Goal: Task Accomplishment & Management: Use online tool/utility

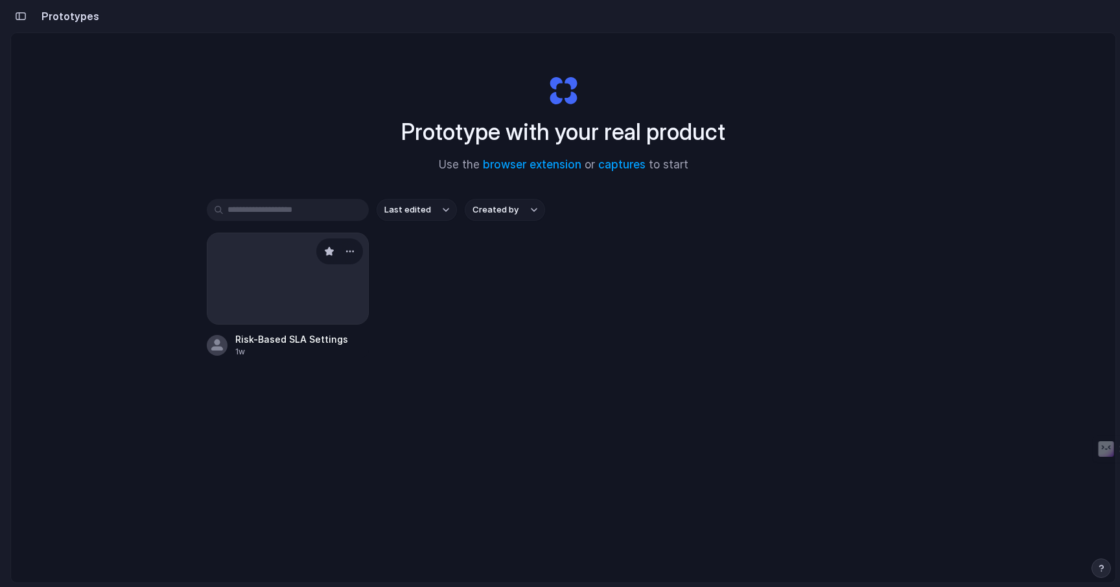
click at [298, 289] on div at bounding box center [288, 279] width 162 height 92
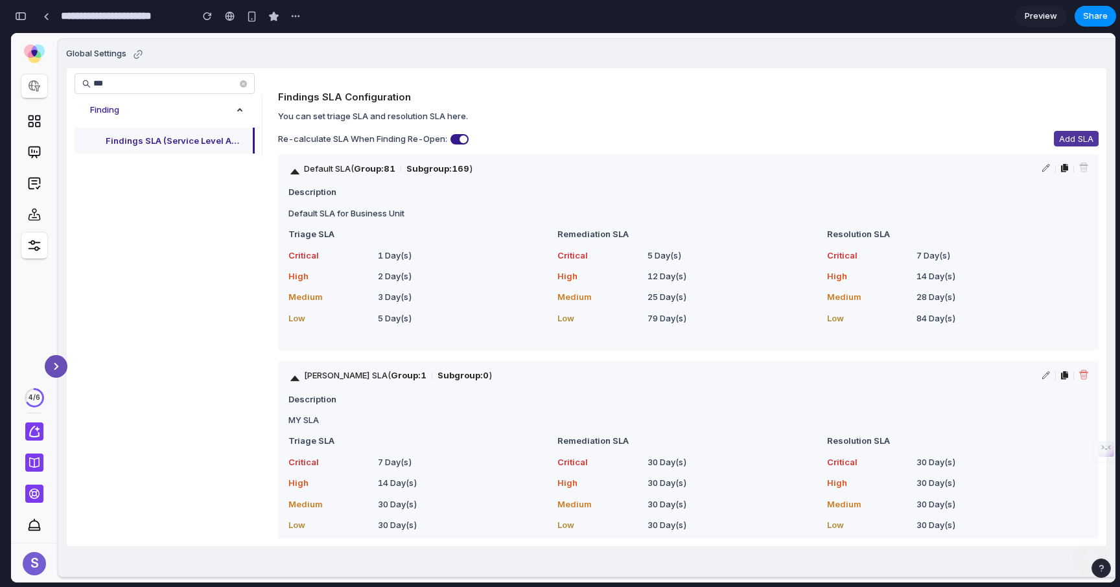
click at [1092, 139] on span "Add SLA" at bounding box center [1076, 138] width 34 height 13
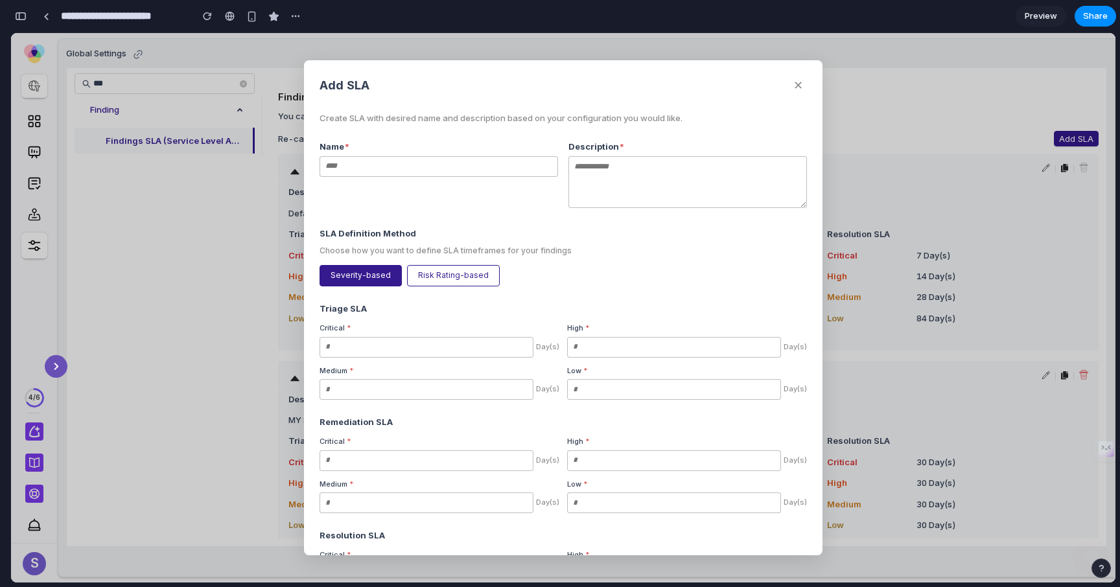
click at [443, 274] on button "Risk Rating-based" at bounding box center [453, 275] width 93 height 21
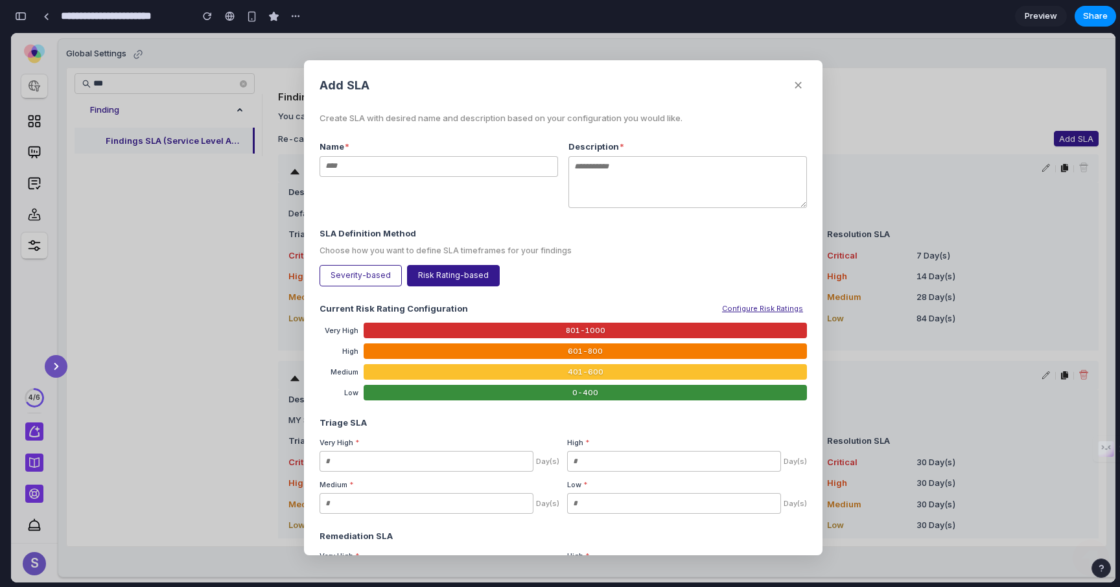
click at [794, 80] on button "✕" at bounding box center [799, 85] width 18 height 19
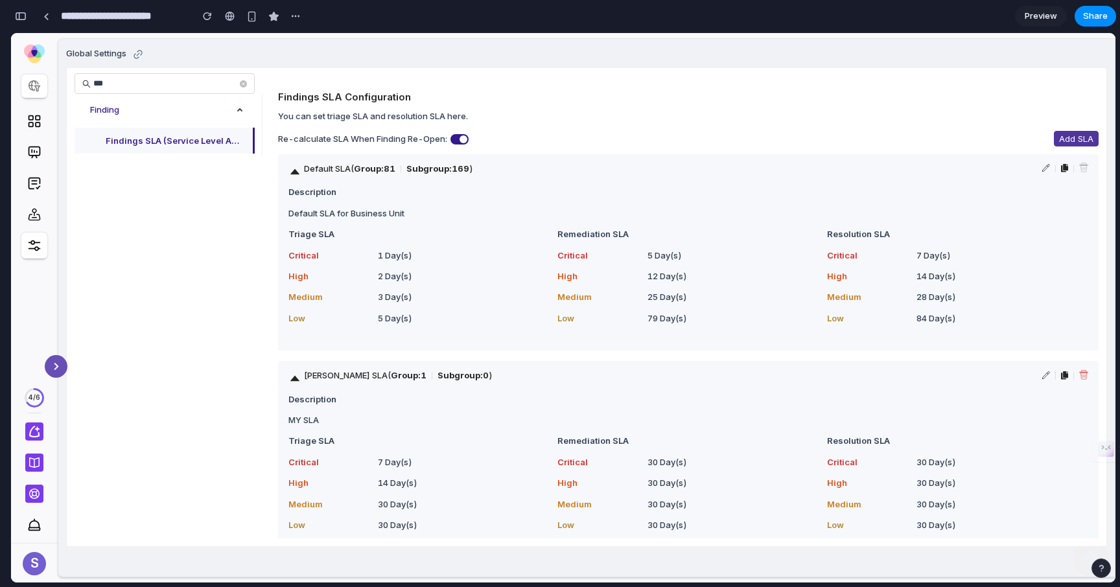
click at [1086, 134] on span "Add SLA" at bounding box center [1076, 138] width 34 height 13
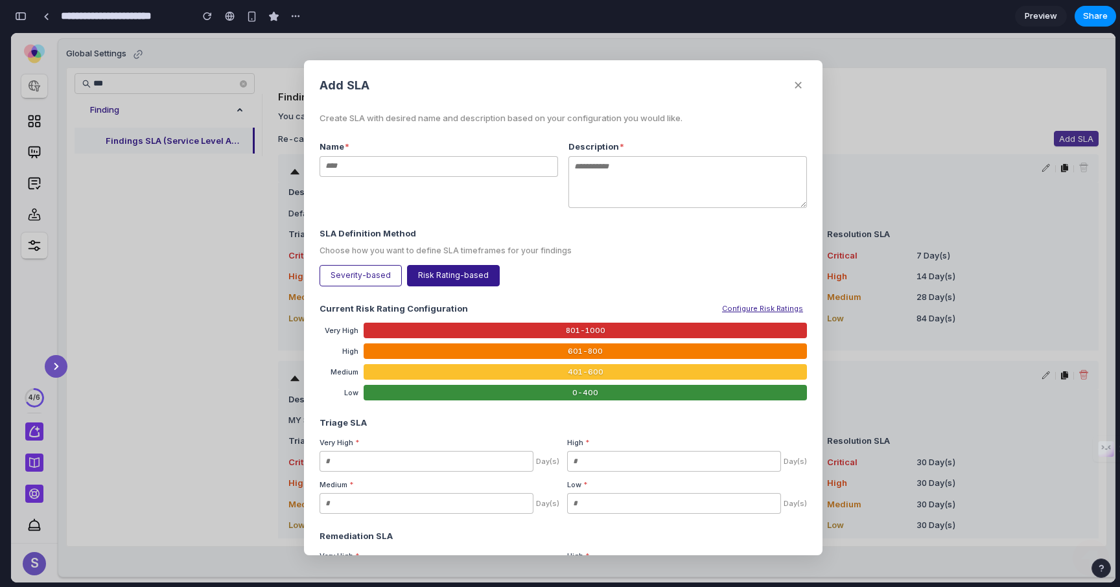
scroll to position [253, 0]
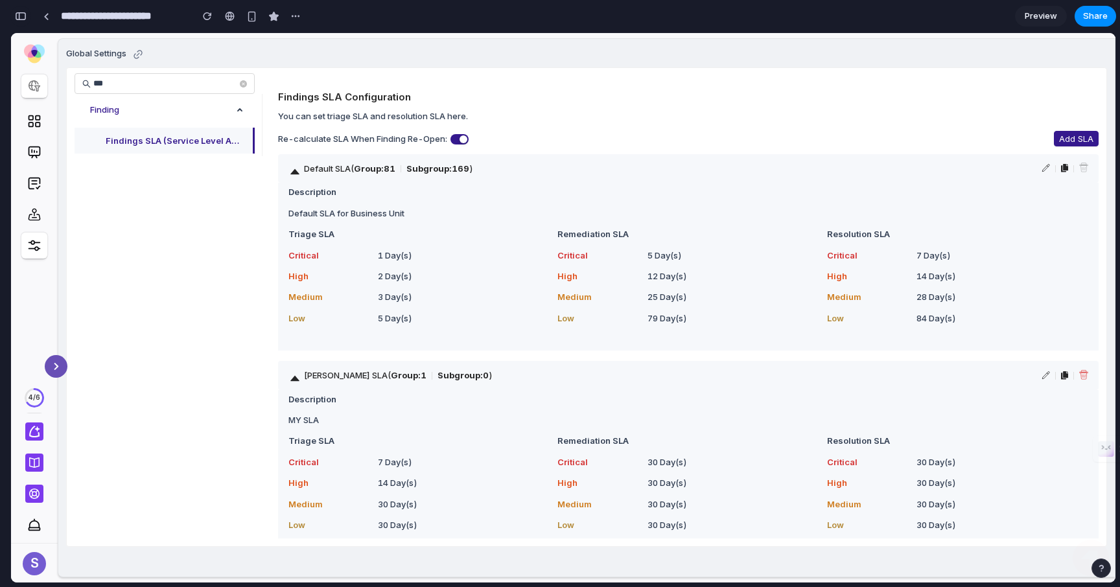
click at [14, 14] on button "button" at bounding box center [20, 16] width 21 height 21
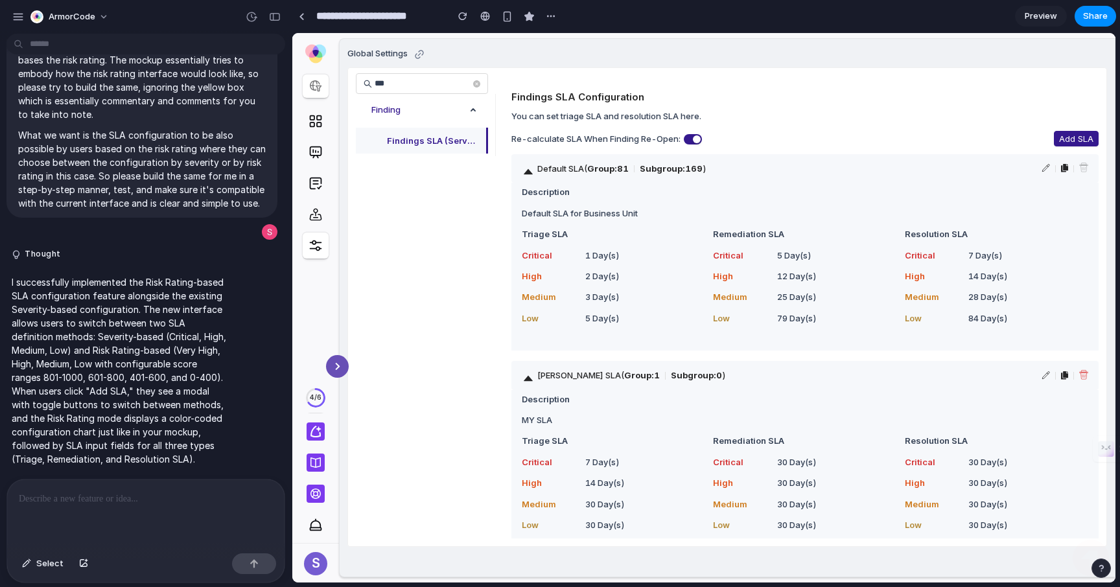
scroll to position [0, 0]
click at [154, 499] on p at bounding box center [146, 499] width 254 height 16
click at [79, 563] on div "button" at bounding box center [83, 564] width 9 height 8
click at [1083, 131] on button "Add SLA" at bounding box center [1076, 139] width 45 height 16
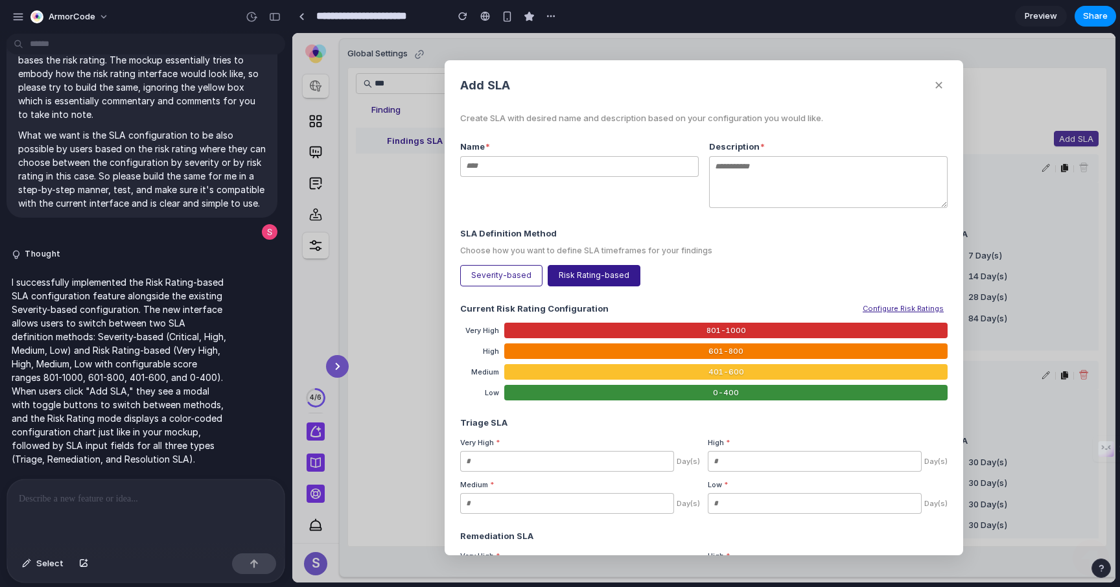
scroll to position [253, 0]
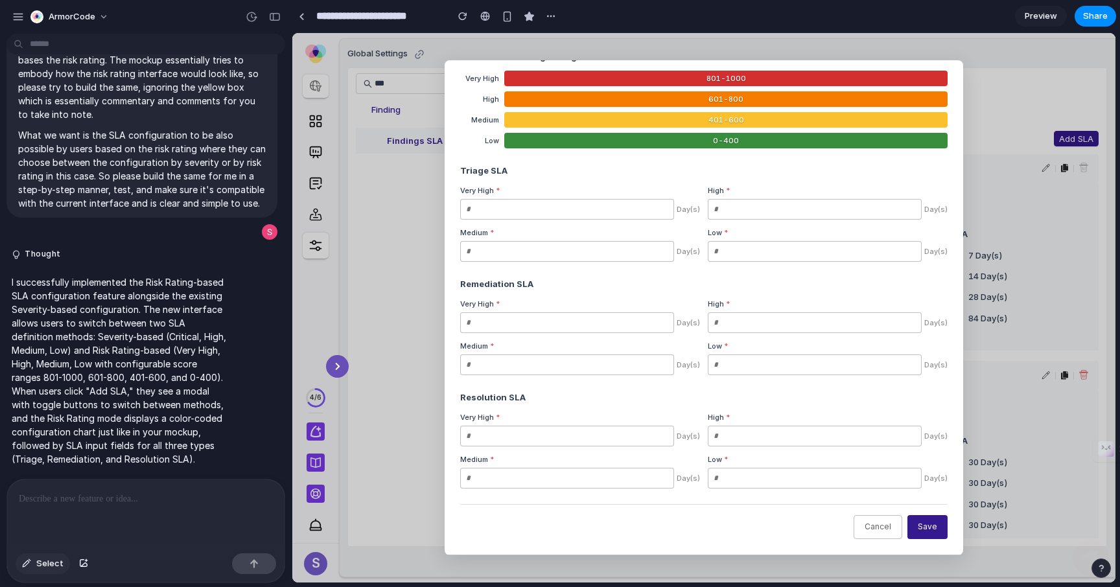
click at [32, 572] on button "Select" at bounding box center [43, 564] width 54 height 21
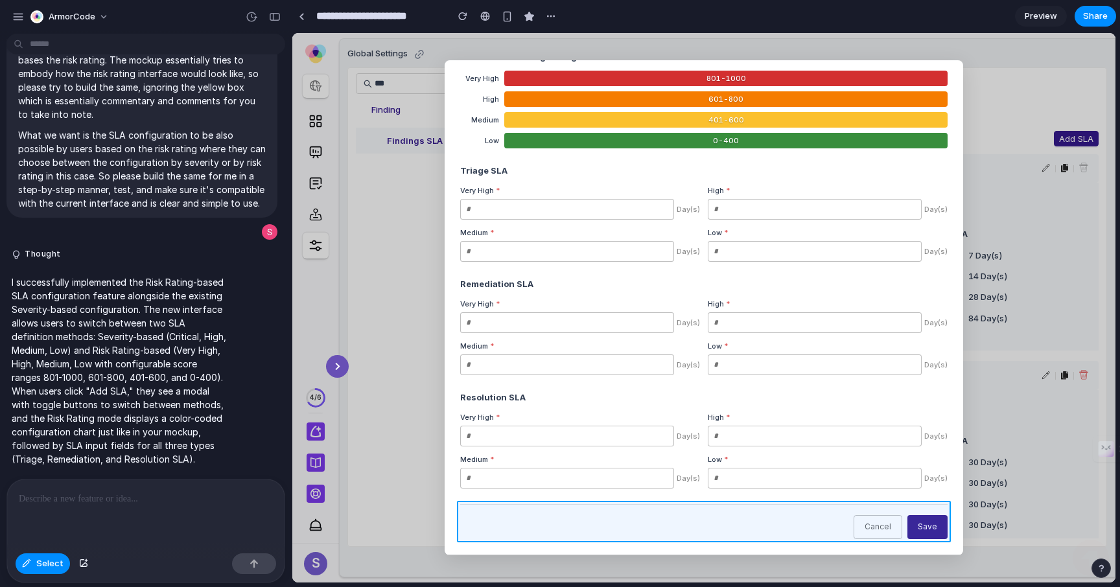
click at [937, 509] on div at bounding box center [704, 308] width 823 height 549
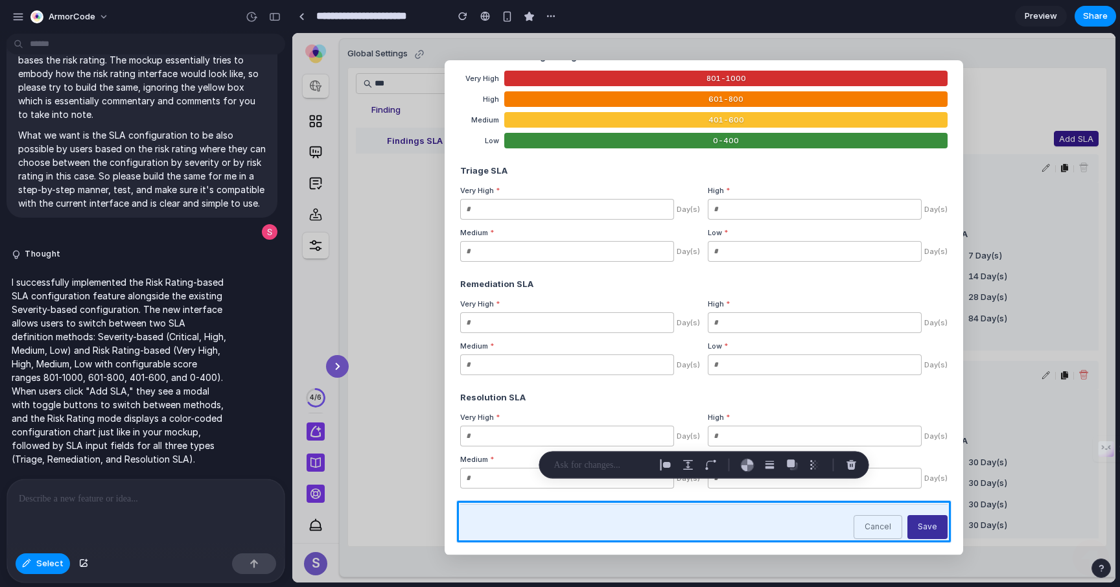
click at [197, 516] on div at bounding box center [145, 514] width 277 height 69
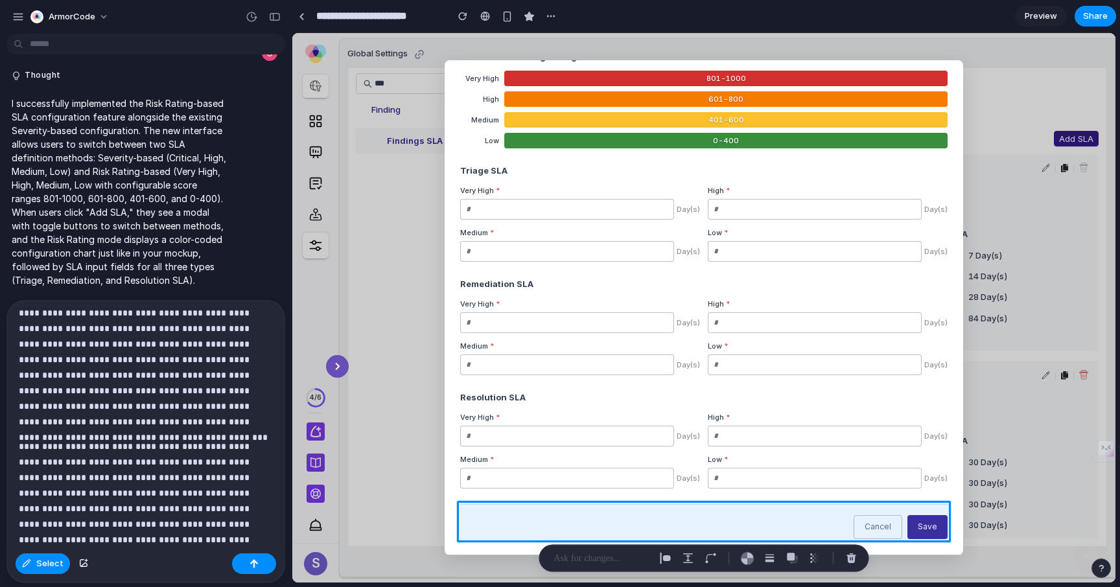
scroll to position [116, 0]
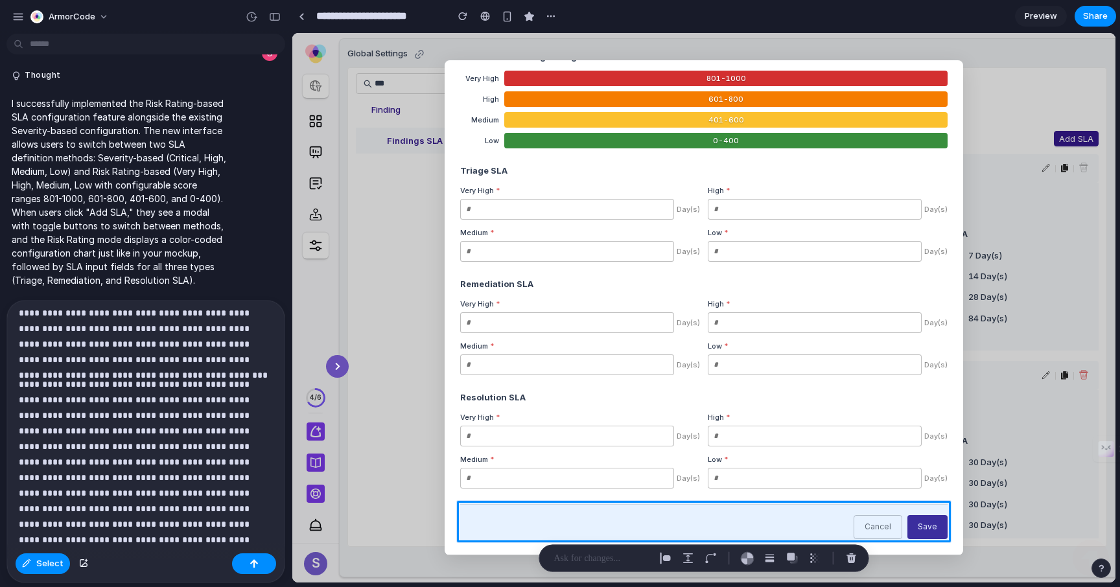
click at [208, 438] on p "**********" at bounding box center [146, 462] width 254 height 171
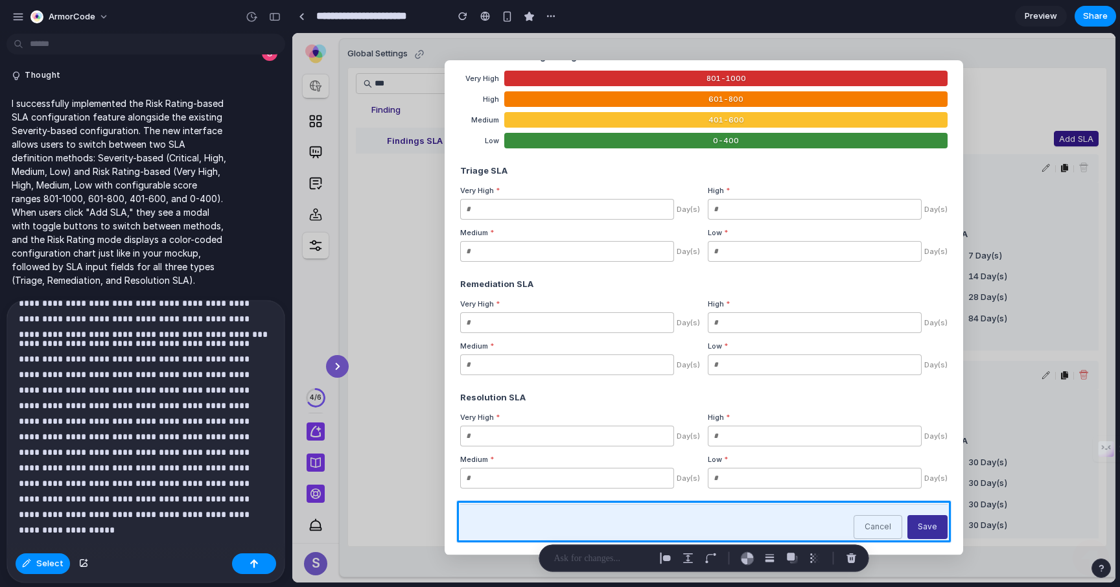
scroll to position [0, 0]
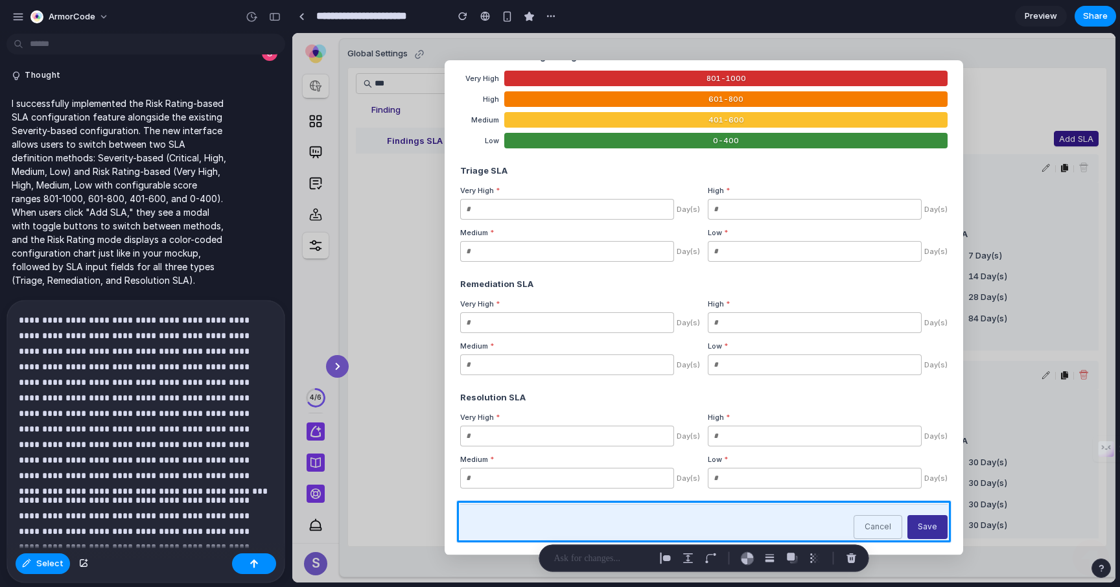
click at [142, 438] on p "**********" at bounding box center [146, 397] width 254 height 171
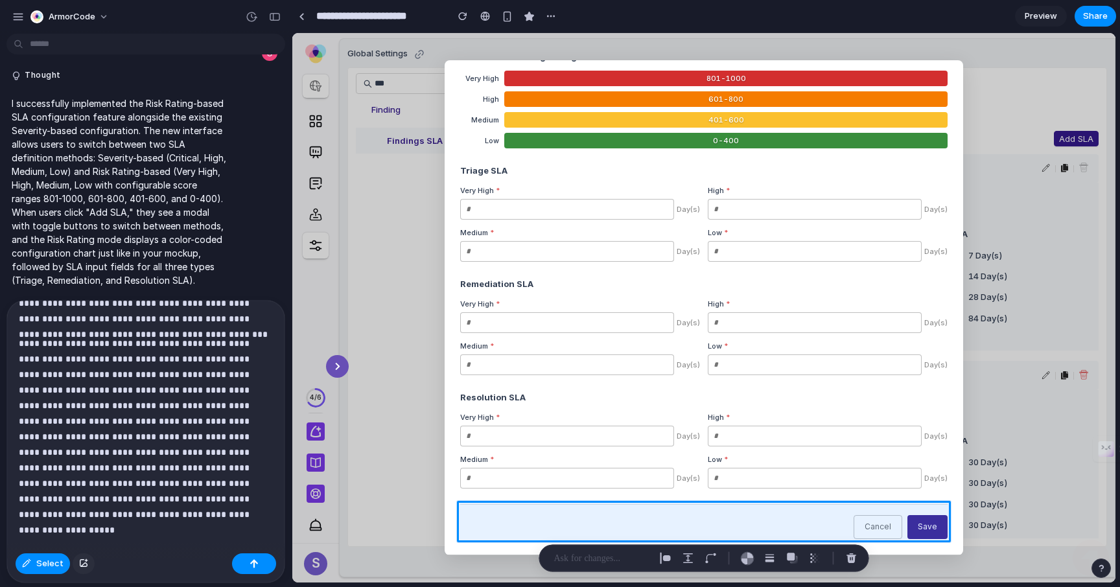
click at [85, 565] on div "button" at bounding box center [83, 564] width 9 height 8
click at [153, 456] on p "**********" at bounding box center [146, 421] width 254 height 171
click at [85, 558] on button "button" at bounding box center [84, 564] width 22 height 21
click at [255, 563] on div "button" at bounding box center [254, 563] width 9 height 9
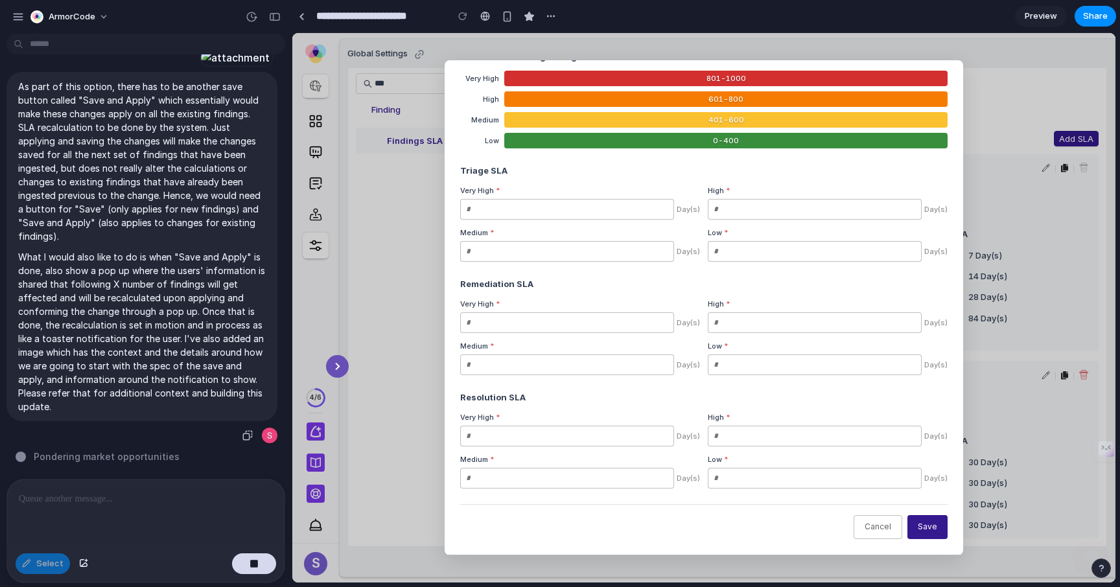
scroll to position [844, 0]
click at [243, 67] on div at bounding box center [235, 58] width 71 height 18
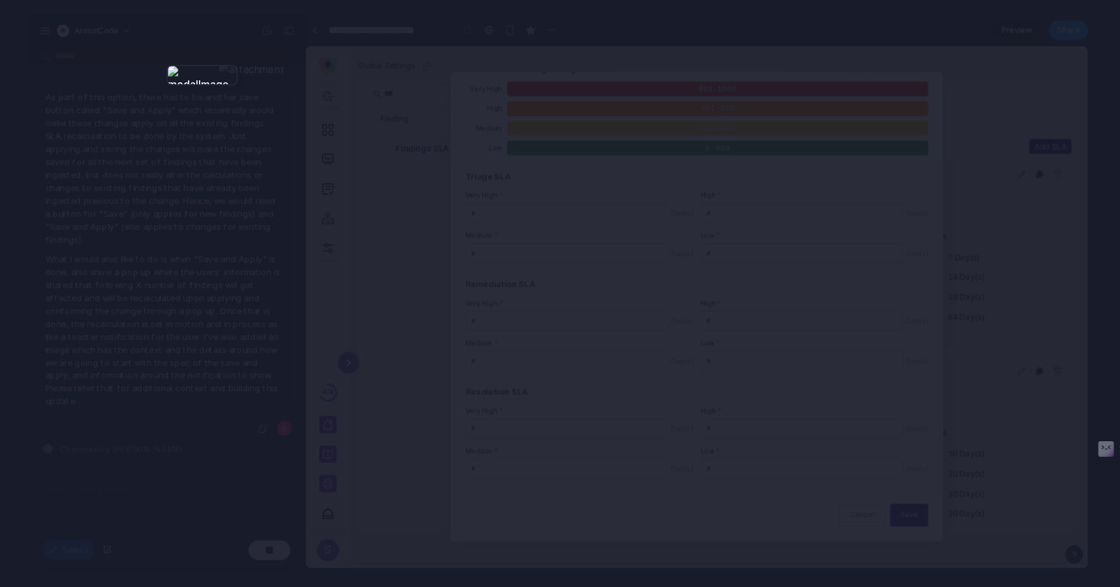
click at [414, 38] on div at bounding box center [560, 293] width 1120 height 587
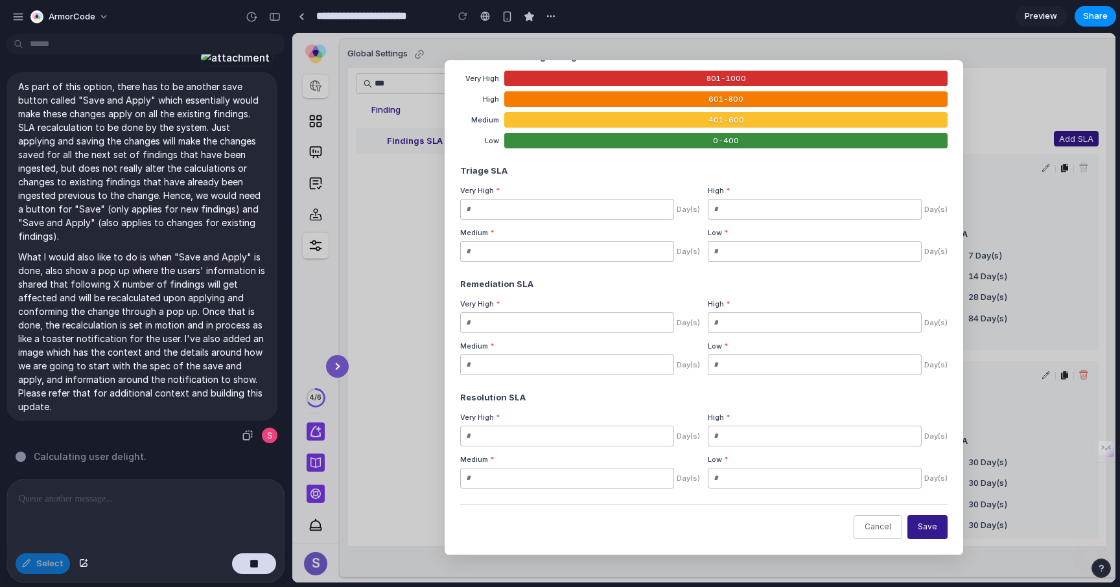
click at [108, 144] on p "As part of this option, there has to be another save button called "Save and Ap…" at bounding box center [142, 161] width 248 height 163
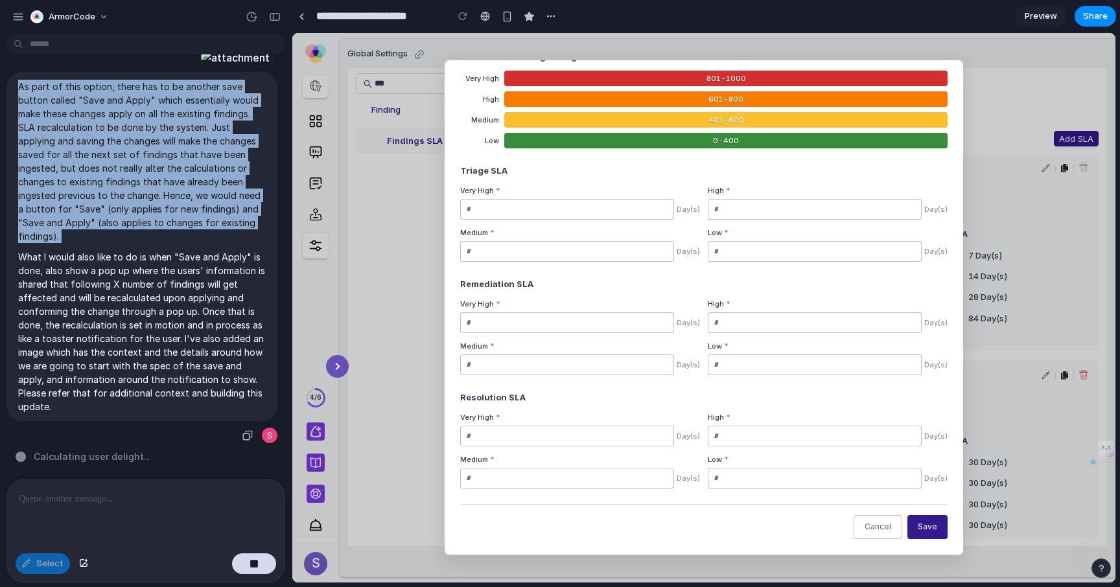
click at [108, 144] on p "As part of this option, there has to be another save button called "Save and Ap…" at bounding box center [142, 161] width 248 height 163
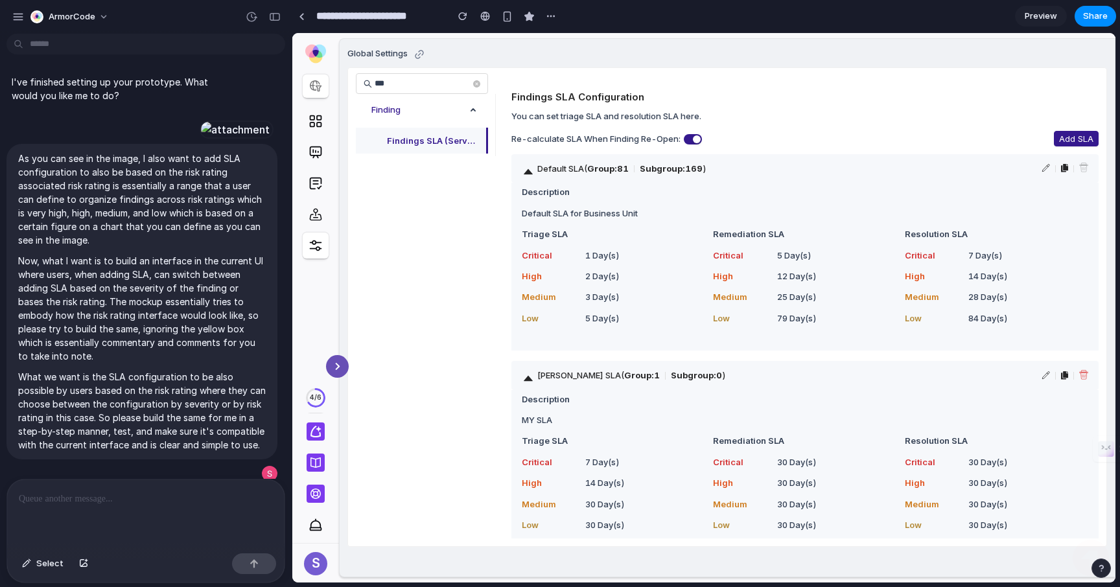
scroll to position [1330, 0]
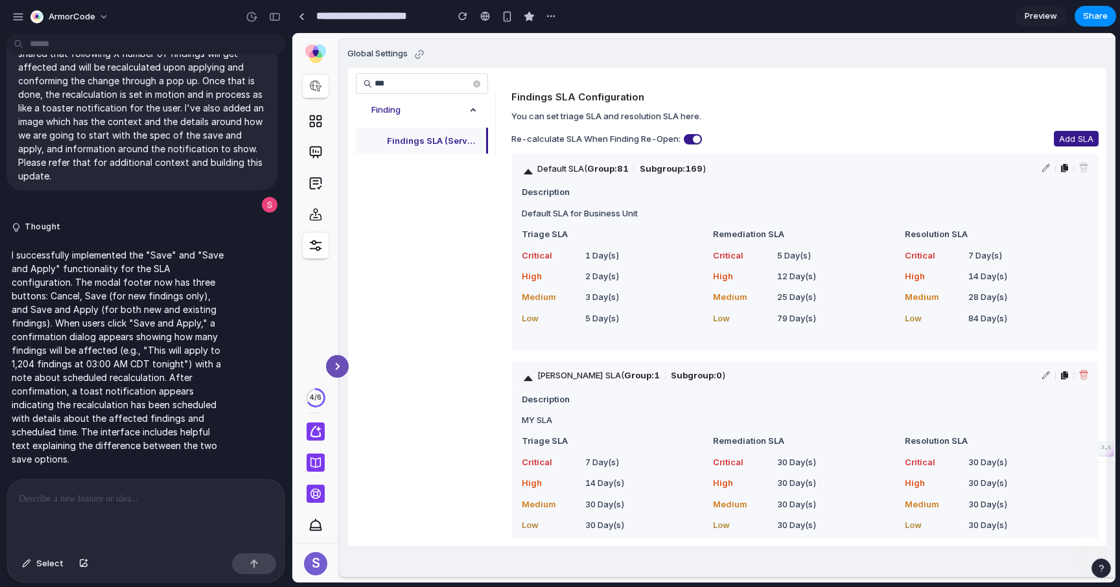
click at [1092, 127] on div "Findings SLA Configuration You can set triage SLA and resolution SLA here. Re-c…" at bounding box center [804, 329] width 587 height 478
click at [1080, 135] on span "Add SLA" at bounding box center [1076, 138] width 34 height 13
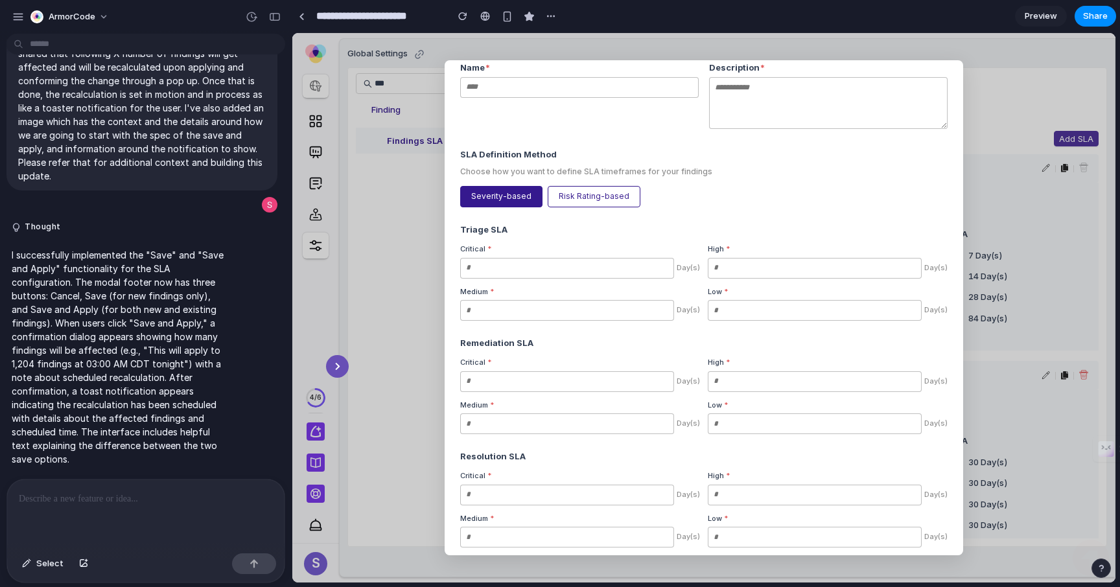
scroll to position [138, 0]
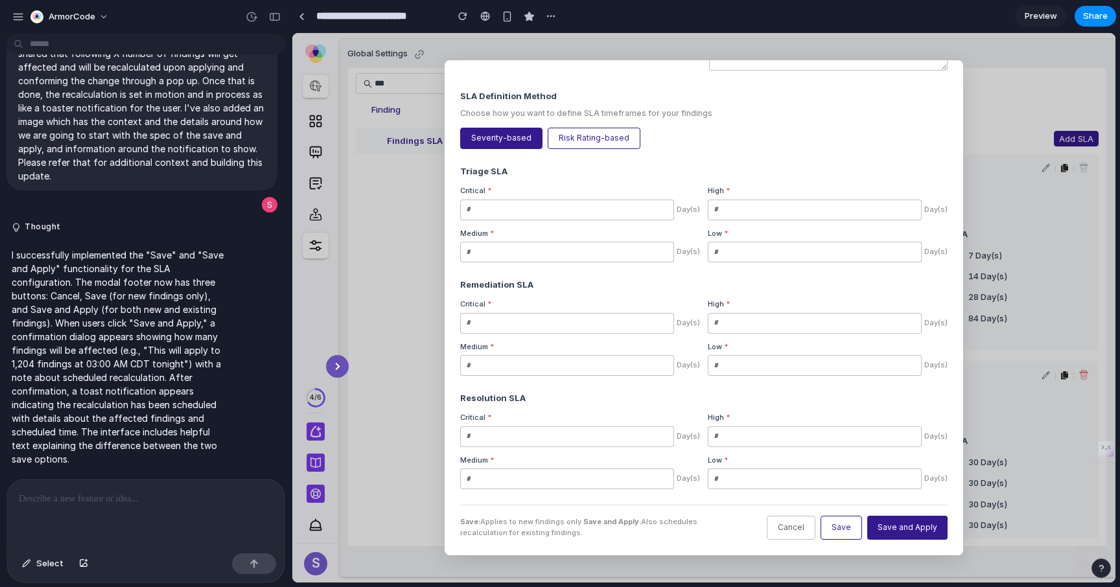
click at [884, 529] on button "Save and Apply" at bounding box center [907, 528] width 80 height 24
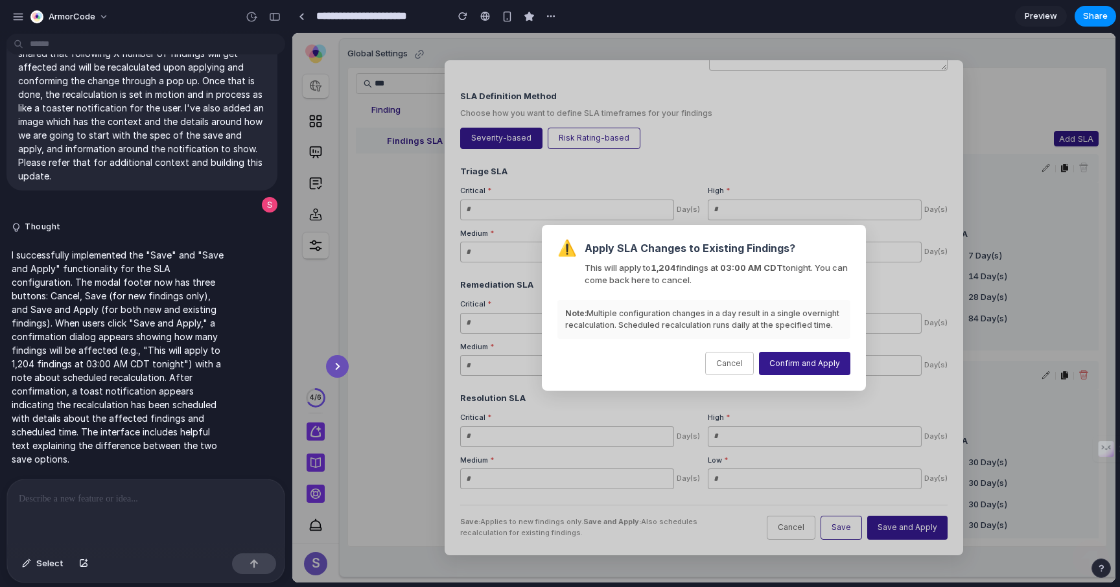
click at [745, 355] on button "Cancel" at bounding box center [729, 364] width 49 height 24
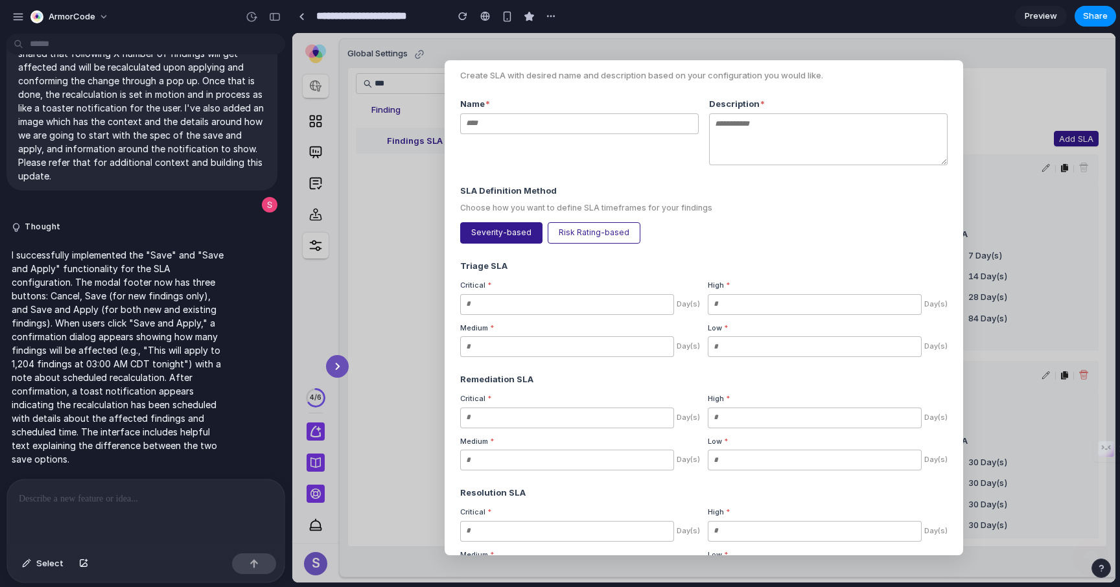
scroll to position [0, 0]
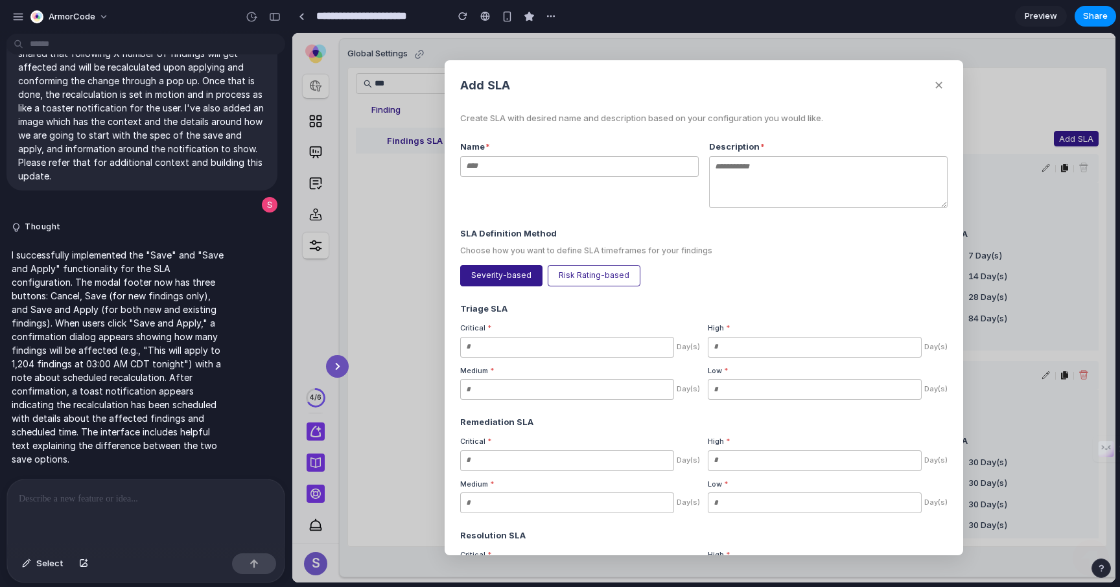
click at [947, 93] on button "✕" at bounding box center [939, 85] width 18 height 19
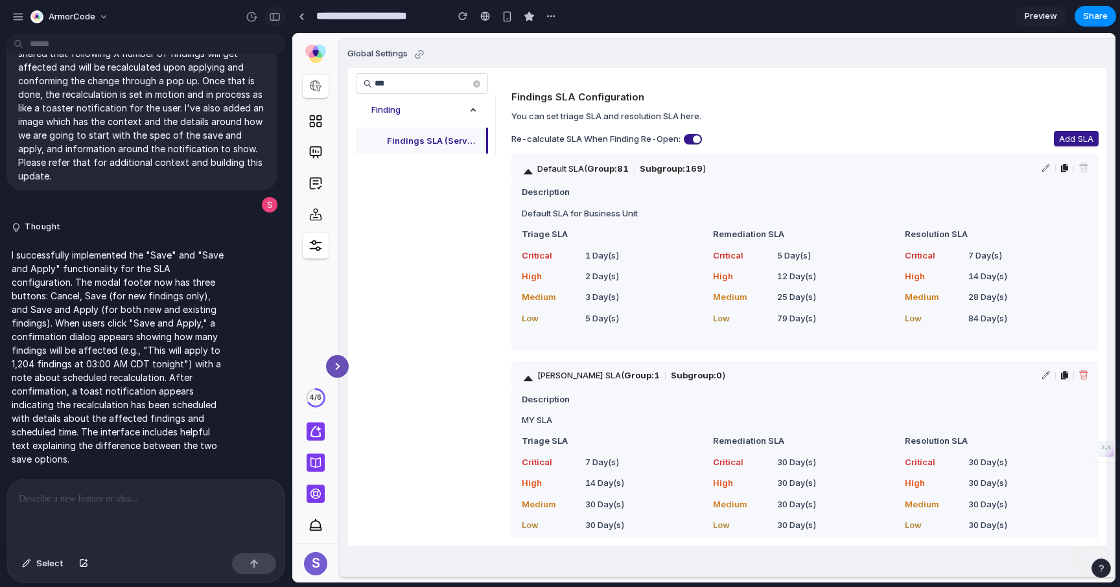
click at [276, 21] on button "button" at bounding box center [274, 16] width 21 height 21
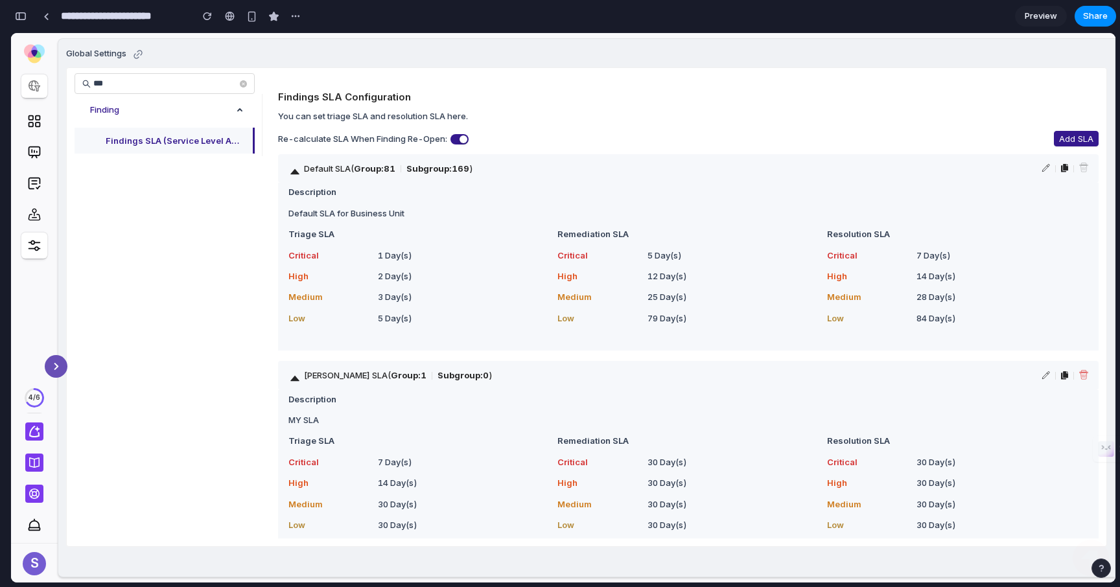
scroll to position [2114, 0]
click at [1059, 132] on span "Add SLA" at bounding box center [1076, 138] width 34 height 13
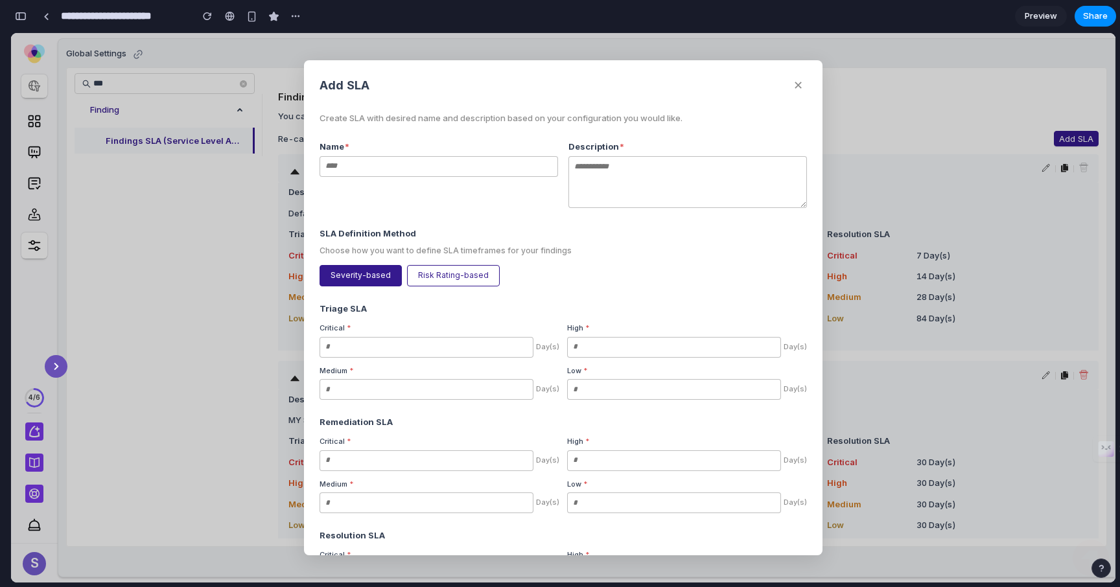
scroll to position [138, 0]
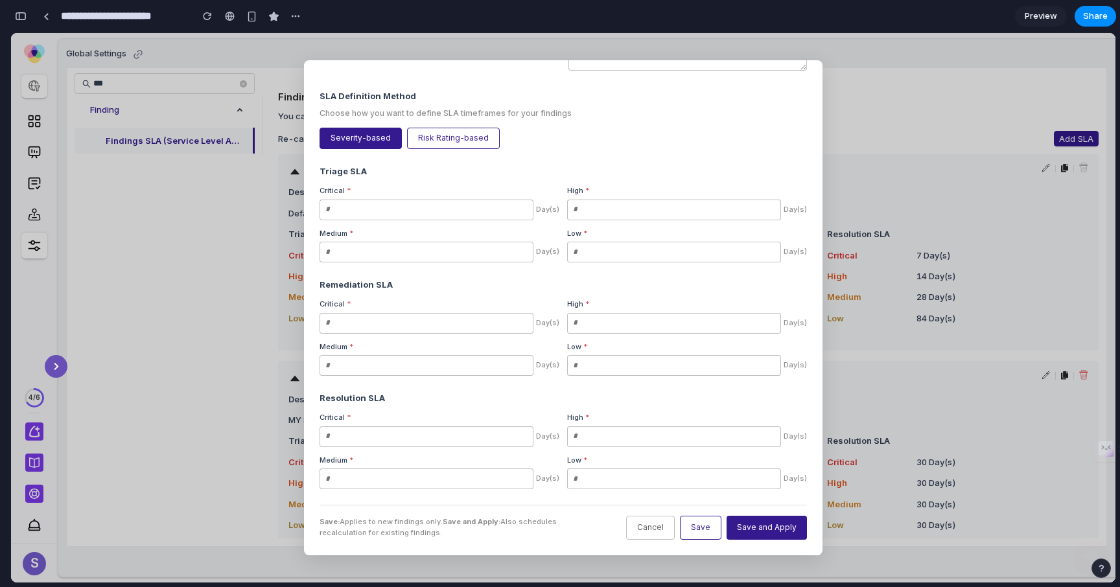
click at [768, 529] on button "Save and Apply" at bounding box center [767, 528] width 80 height 24
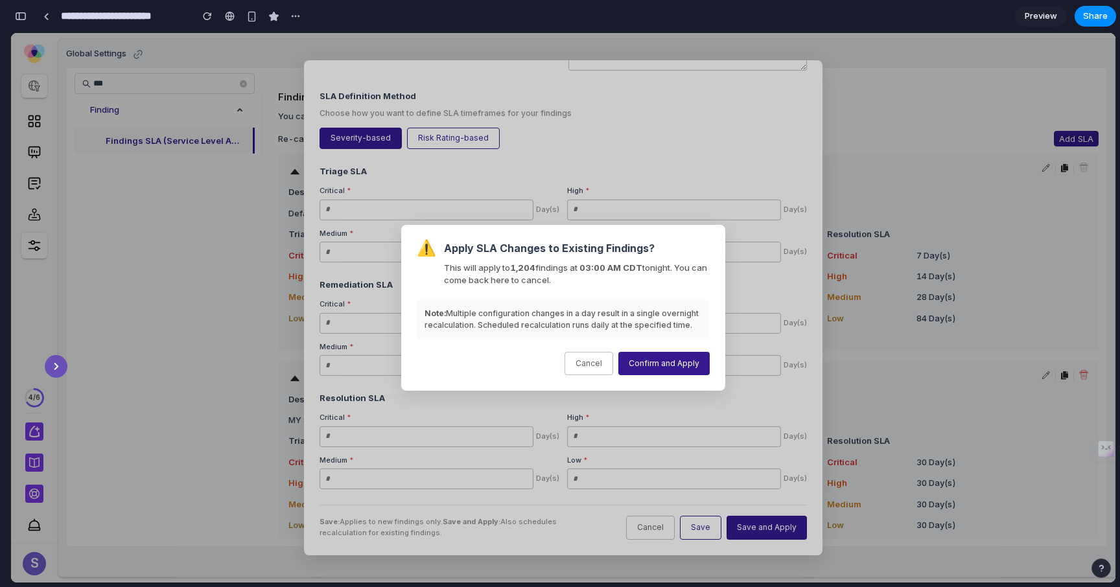
click at [595, 370] on button "Cancel" at bounding box center [589, 364] width 49 height 24
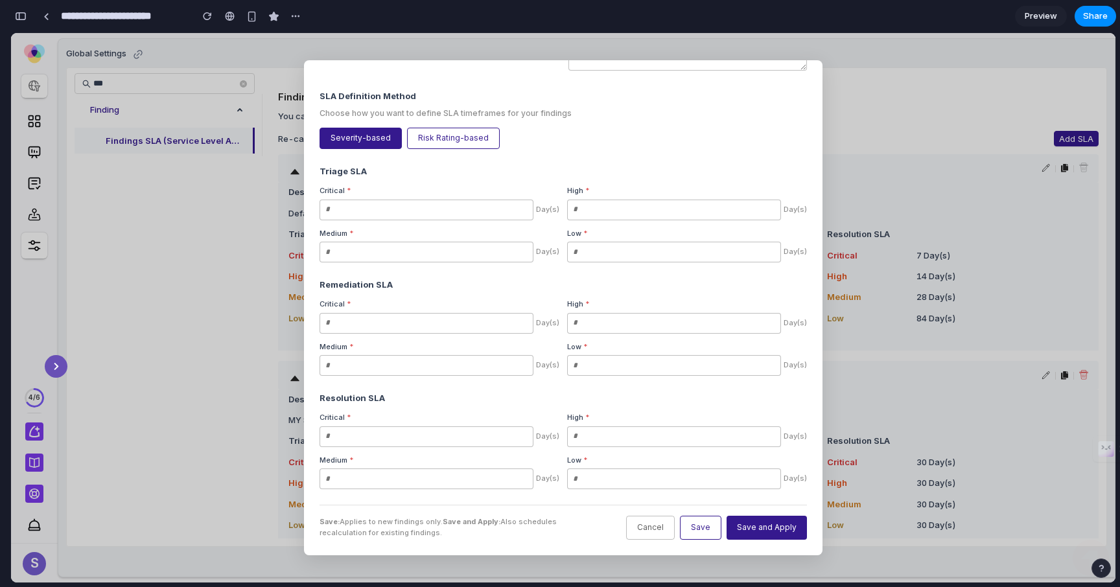
click at [660, 532] on button "Cancel" at bounding box center [650, 528] width 49 height 24
